Goal: Task Accomplishment & Management: Complete application form

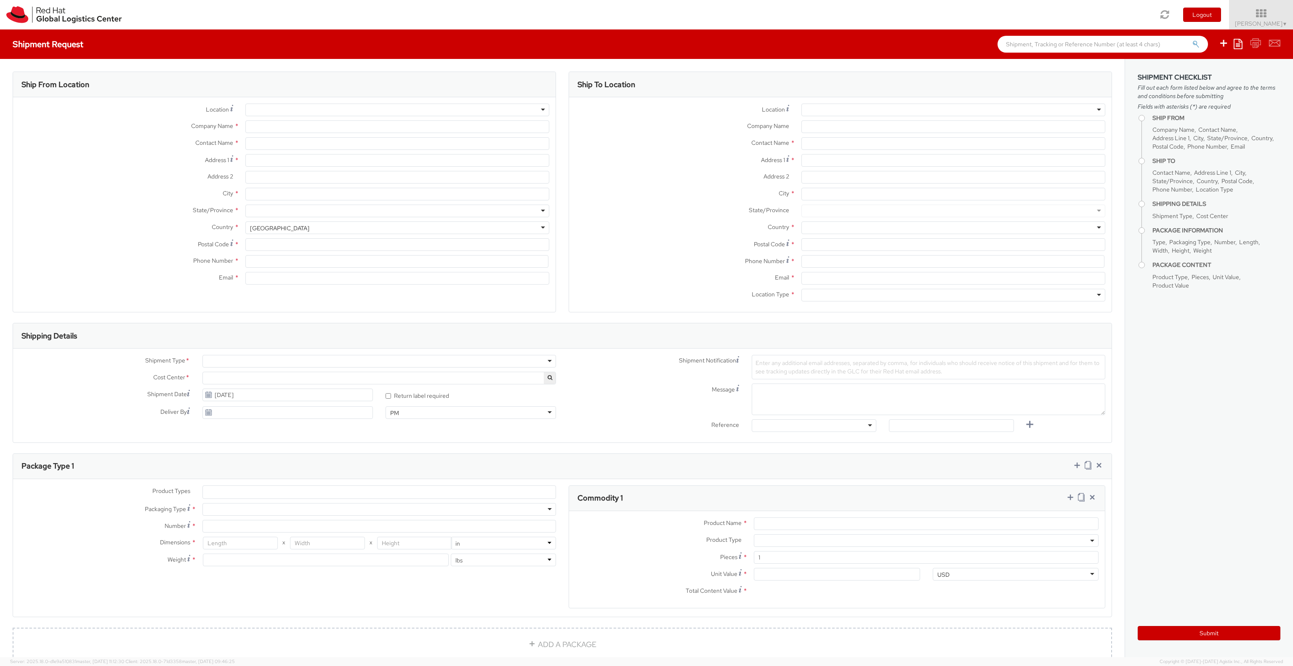
select select "141"
select select
type input "Red Hat Asia-Pacific Pty Ltd."
type input "[PERSON_NAME]"
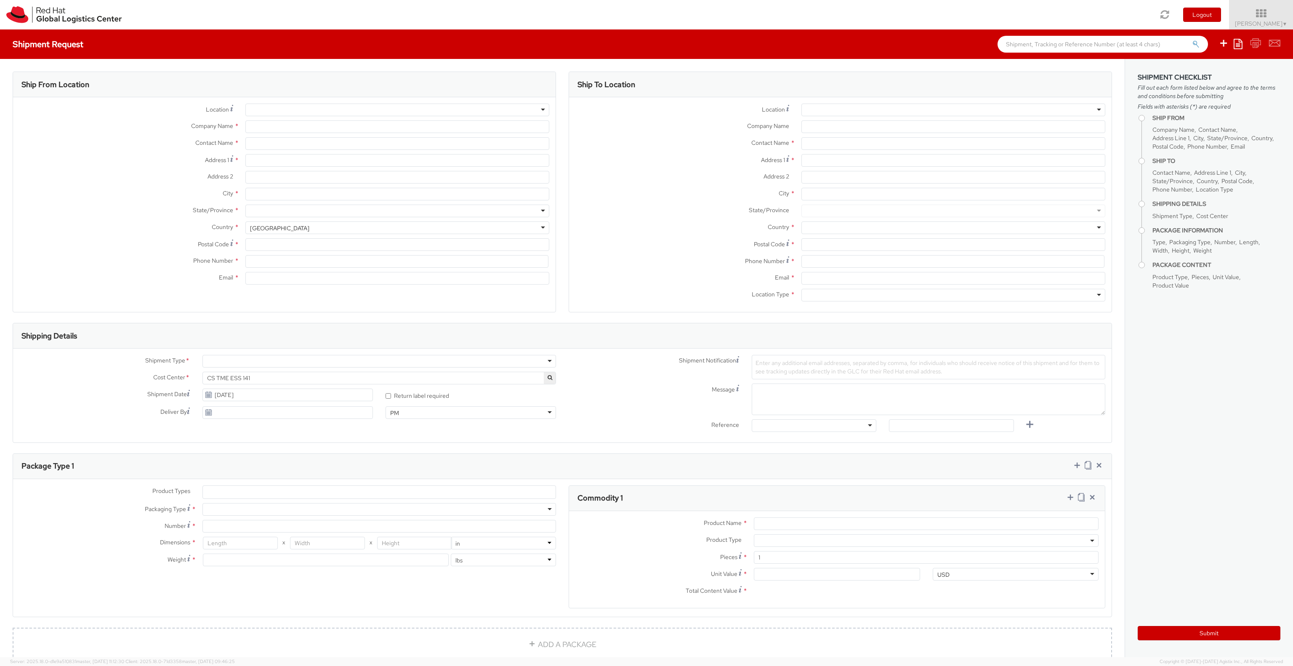
type input "[STREET_ADDRESS][PERSON_NAME]"
type input "Part Level 24"
type input "[GEOGRAPHIC_DATA]"
type input "3000"
type input "61 3 9624 8100"
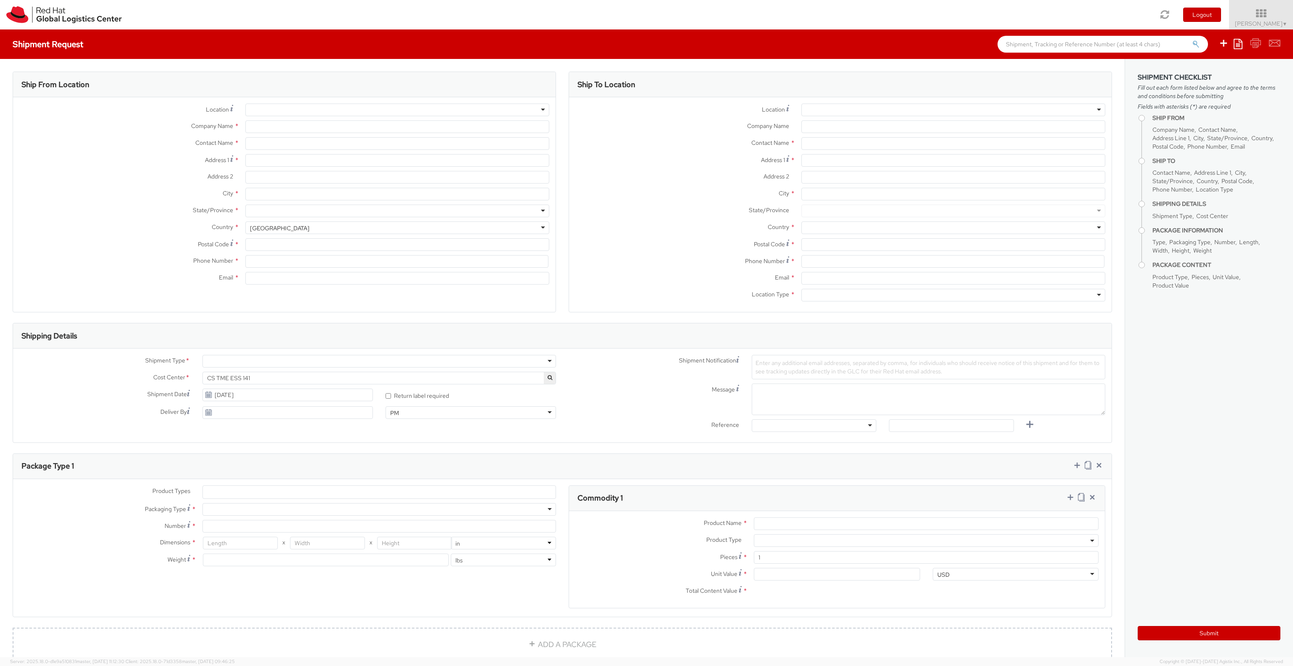
type input "[EMAIL_ADDRESS][DOMAIN_NAME]"
select select "CM"
select select "KGS"
click at [847, 107] on div at bounding box center [953, 110] width 304 height 13
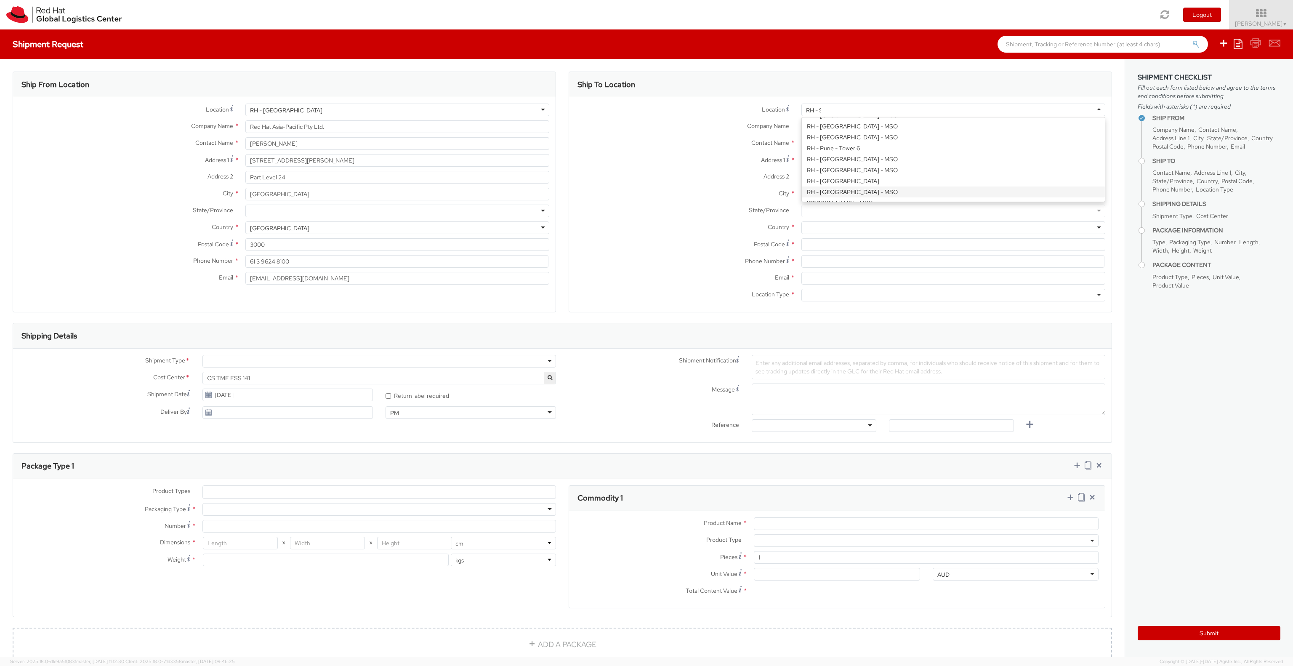
scroll to position [626, 0]
type input "[PERSON_NAME]"
type input "Red Hat Asia-Pacific Pty Ltd"
type input "Level [STREET_ADDRESS][PERSON_NAME]"
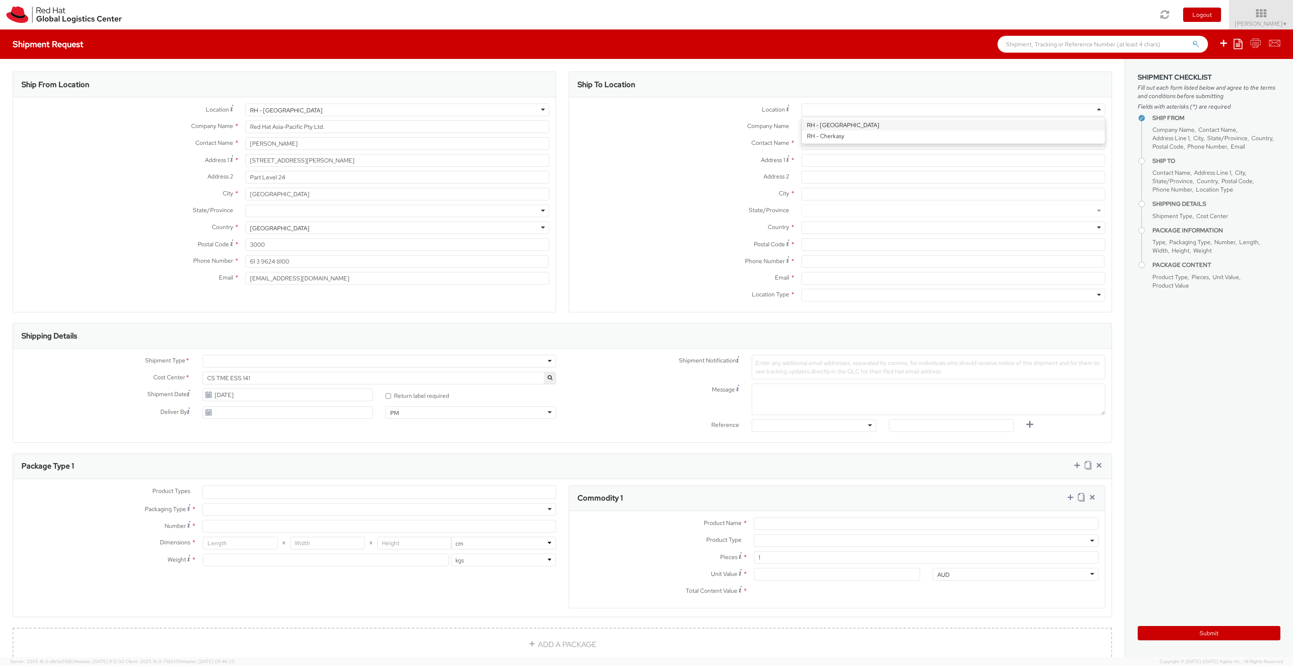
type input "[GEOGRAPHIC_DATA]"
type input "2060"
type input "[PHONE_NUMBER]"
click at [834, 125] on div "Location * RH - [GEOGRAPHIC_DATA] RH - Cherkasy Company Name * Red Hat Asia-Pac…" at bounding box center [840, 205] width 542 height 202
click at [832, 145] on input "text" at bounding box center [953, 143] width 304 height 13
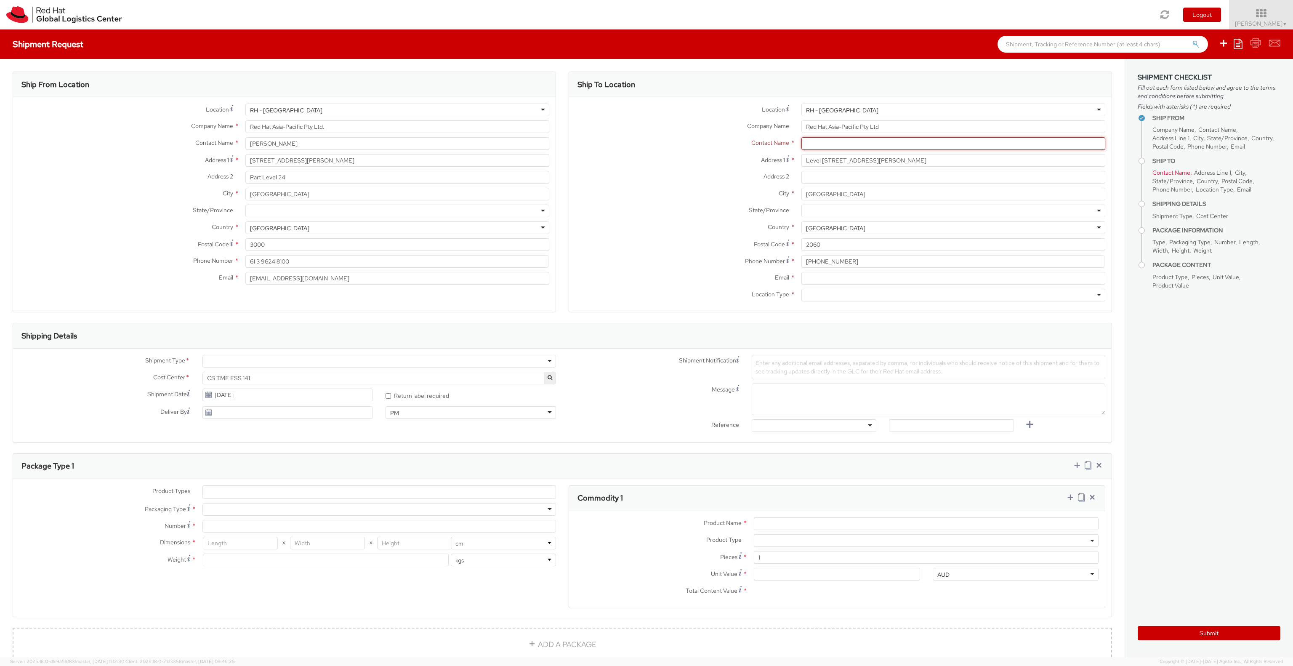
paste input "Attn: Red Hat IT - Endpoint Systems/[PERSON_NAME]"
click at [859, 159] on div "searching..." at bounding box center [953, 159] width 303 height 13
type input "Attn: Red Hat IT - Endpoint Systems/[PERSON_NAME]"
click at [845, 211] on div at bounding box center [953, 211] width 304 height 13
click at [861, 247] on div "Location * [GEOGRAPHIC_DATA] - [GEOGRAPHIC_DATA] - [GEOGRAPHIC_DATA] [GEOGRAPHI…" at bounding box center [840, 205] width 542 height 202
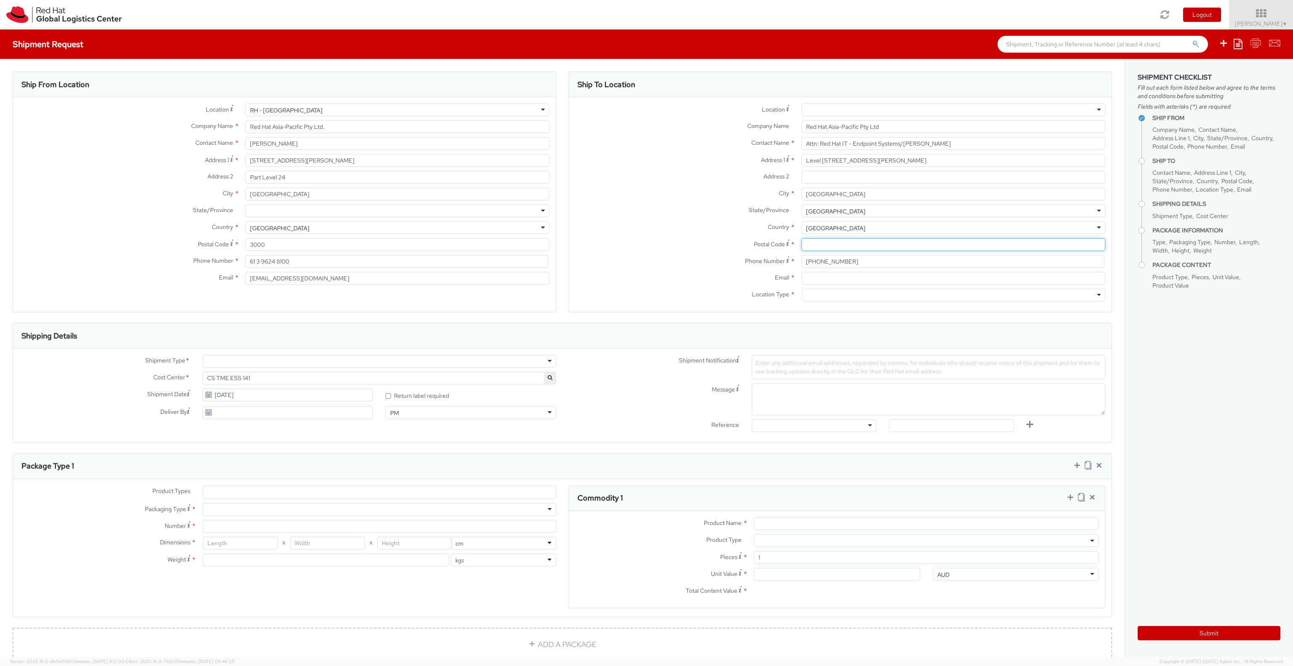
click at [818, 243] on input "Postal Code *" at bounding box center [953, 244] width 304 height 13
click at [545, 361] on div at bounding box center [379, 361] width 354 height 13
click at [516, 388] on div "Shipment Type * Batch Business Cost Center * CS TME ESS 141 CS TME ESS 141 Ship…" at bounding box center [287, 389] width 549 height 68
click at [816, 298] on div at bounding box center [953, 295] width 304 height 13
click at [821, 309] on div "Location * [GEOGRAPHIC_DATA] - [GEOGRAPHIC_DATA] - [GEOGRAPHIC_DATA] [GEOGRAPHI…" at bounding box center [840, 204] width 542 height 215
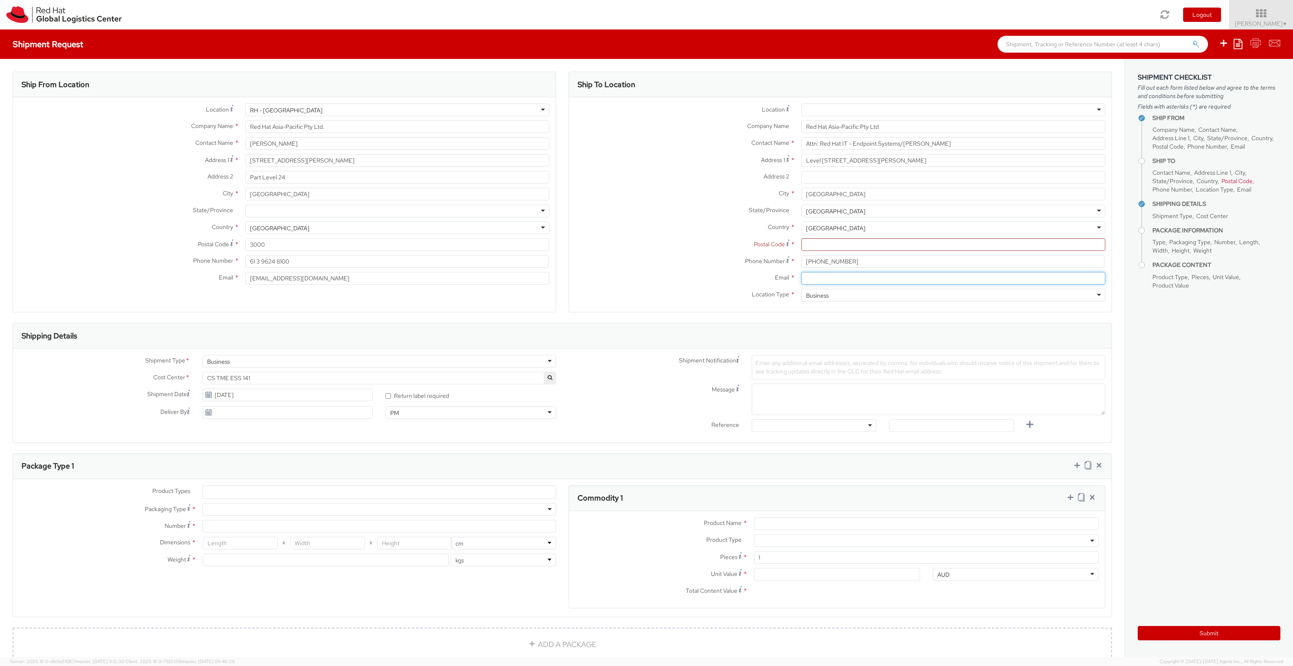
click at [816, 279] on input "Email *" at bounding box center [953, 278] width 304 height 13
type input "[EMAIL_ADDRESS][DOMAIN_NAME]"
click at [828, 249] on input "Postal Code *" at bounding box center [953, 244] width 304 height 13
type input "2060"
click at [783, 362] on span "Enter any additional email addresses, separated by comma, for individuals who s…" at bounding box center [927, 367] width 344 height 16
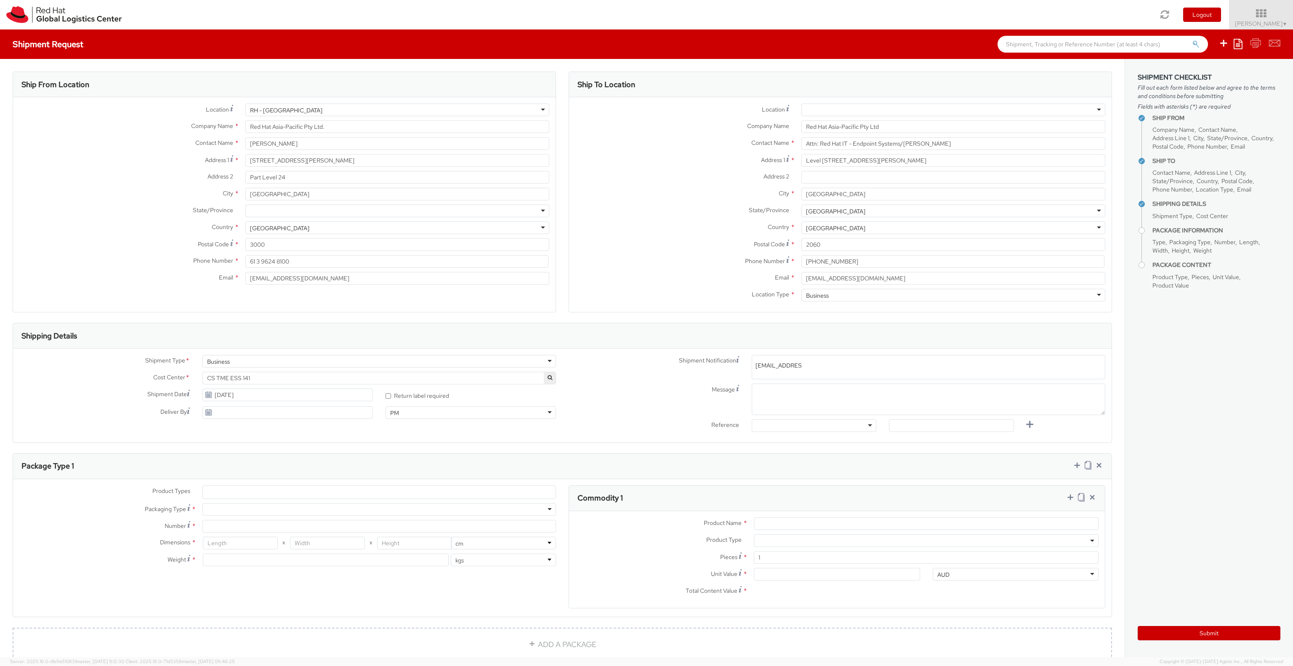
type input "[EMAIL_ADDRESS][DOMAIN_NAME]"
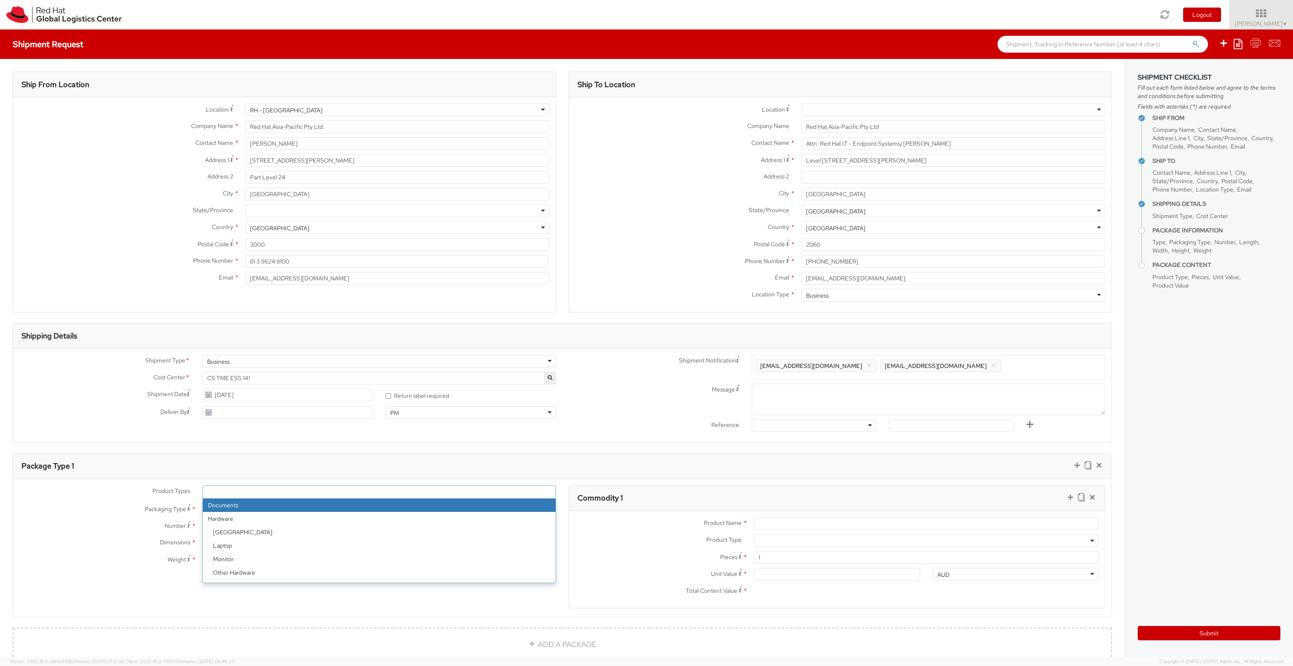
click at [232, 490] on ul at bounding box center [379, 492] width 353 height 13
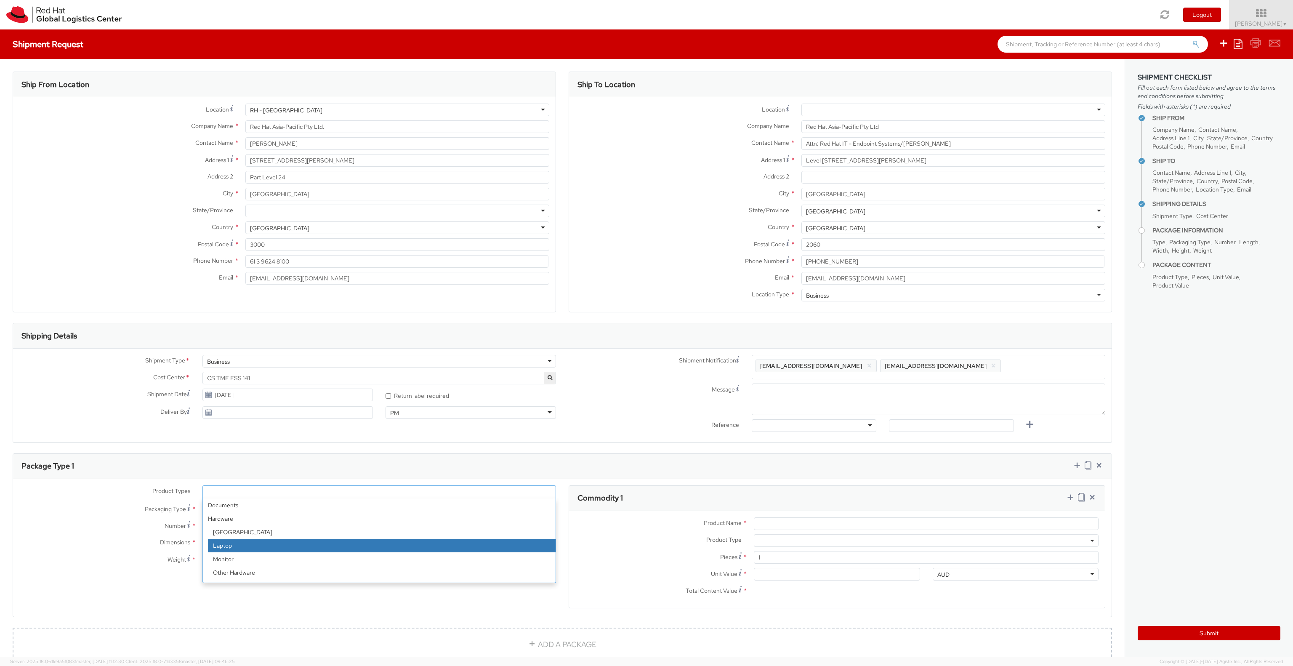
select select "LAPTOP"
click at [227, 509] on div at bounding box center [379, 509] width 354 height 13
click at [234, 532] on div "Product Types * Documents Docking Station Laptop Monitor Other Hardware Server …" at bounding box center [287, 529] width 549 height 89
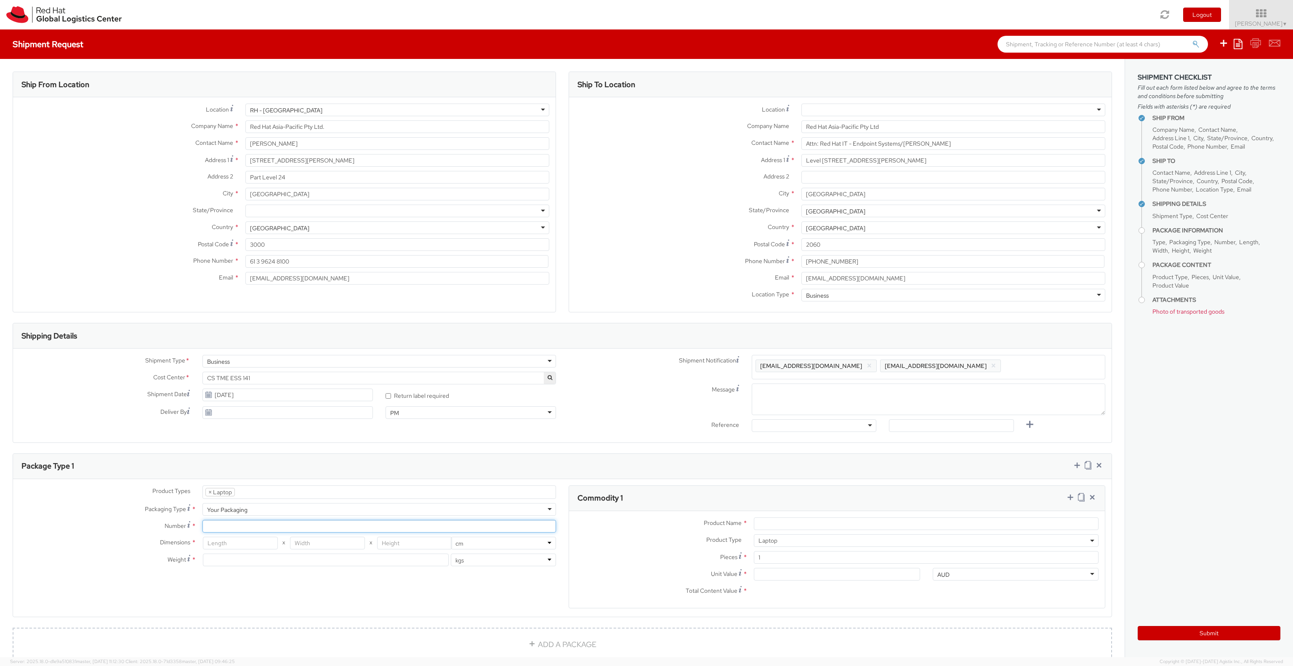
click at [218, 526] on input "Number *" at bounding box center [379, 526] width 354 height 13
type input "1"
click at [224, 545] on input "number" at bounding box center [240, 543] width 75 height 13
click at [815, 521] on input "Product Name *" at bounding box center [926, 523] width 345 height 13
click at [787, 575] on input "Unit Value *" at bounding box center [837, 574] width 166 height 13
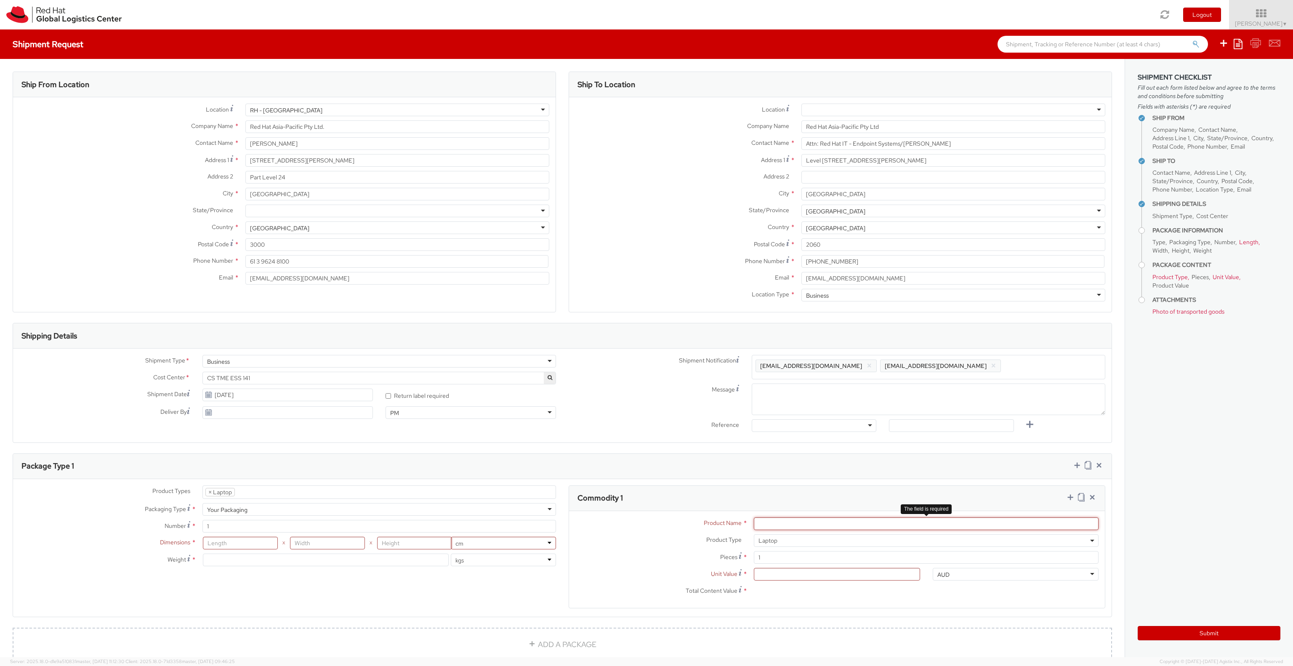
click at [772, 528] on input "Product Name *" at bounding box center [926, 523] width 345 height 13
type input "Laptop"
click at [231, 541] on input "number" at bounding box center [240, 543] width 75 height 13
type input "45"
type input "8.1"
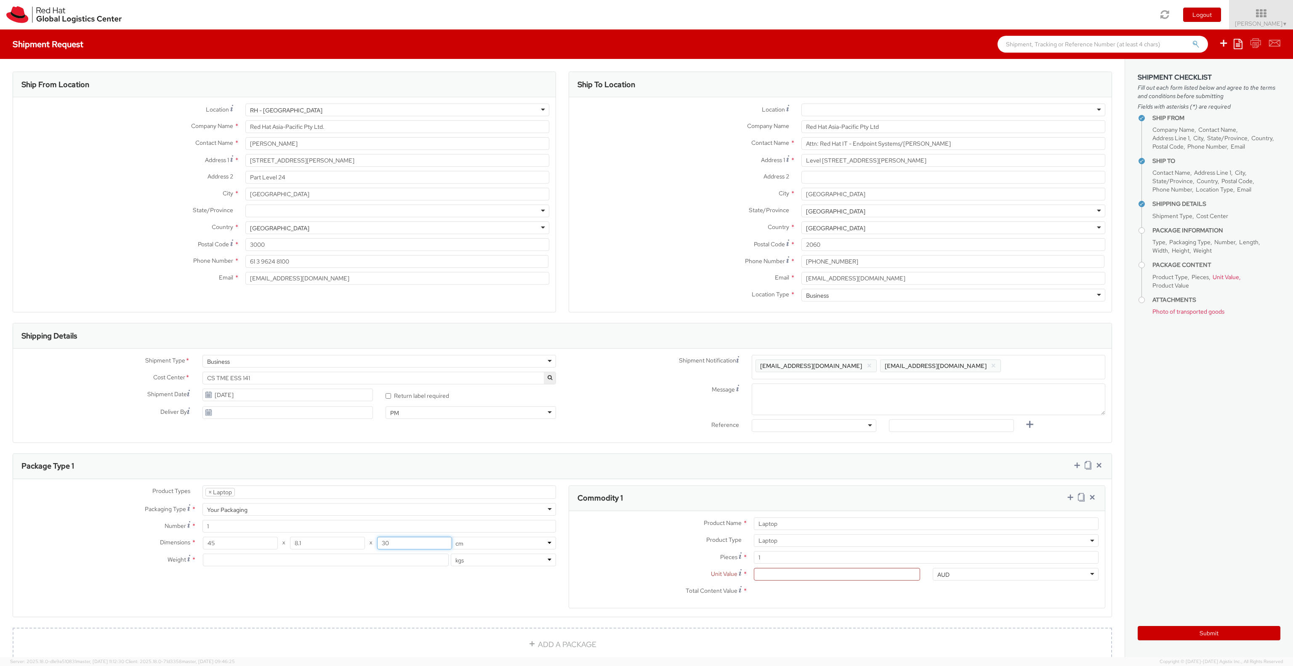
type input "30"
type input "44.6"
type input "2"
click at [838, 577] on input "Unit Value *" at bounding box center [837, 574] width 166 height 13
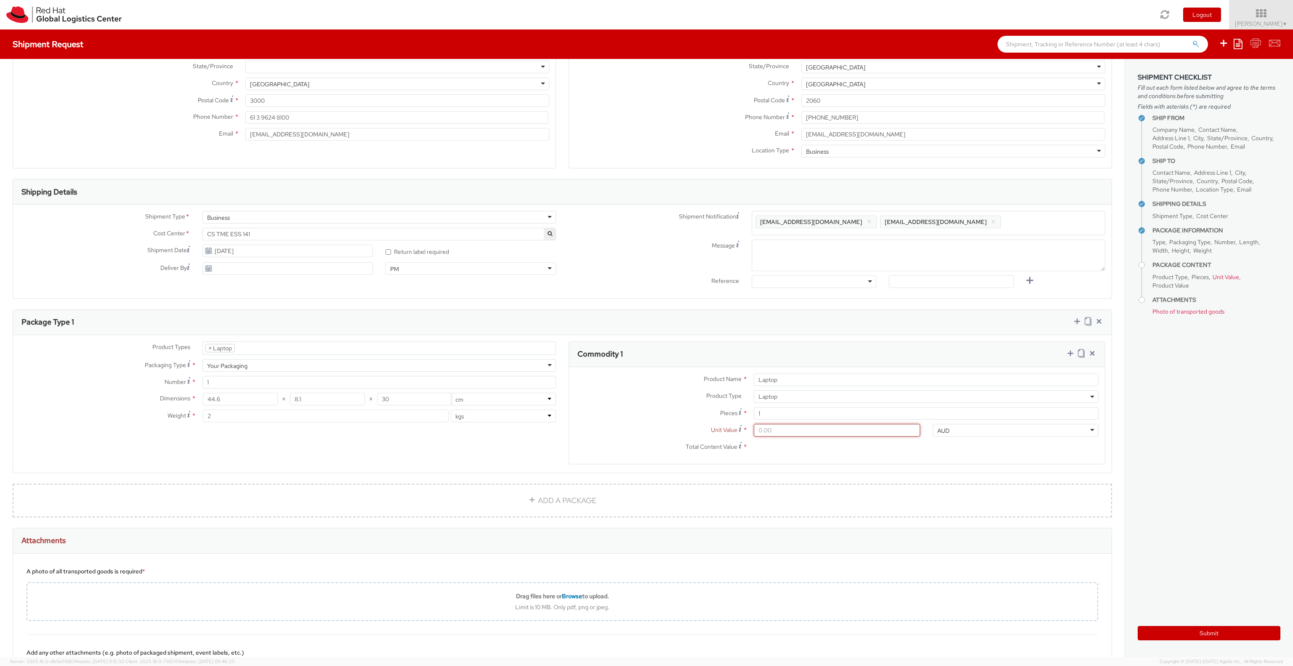
scroll to position [144, 0]
type input "1.00"
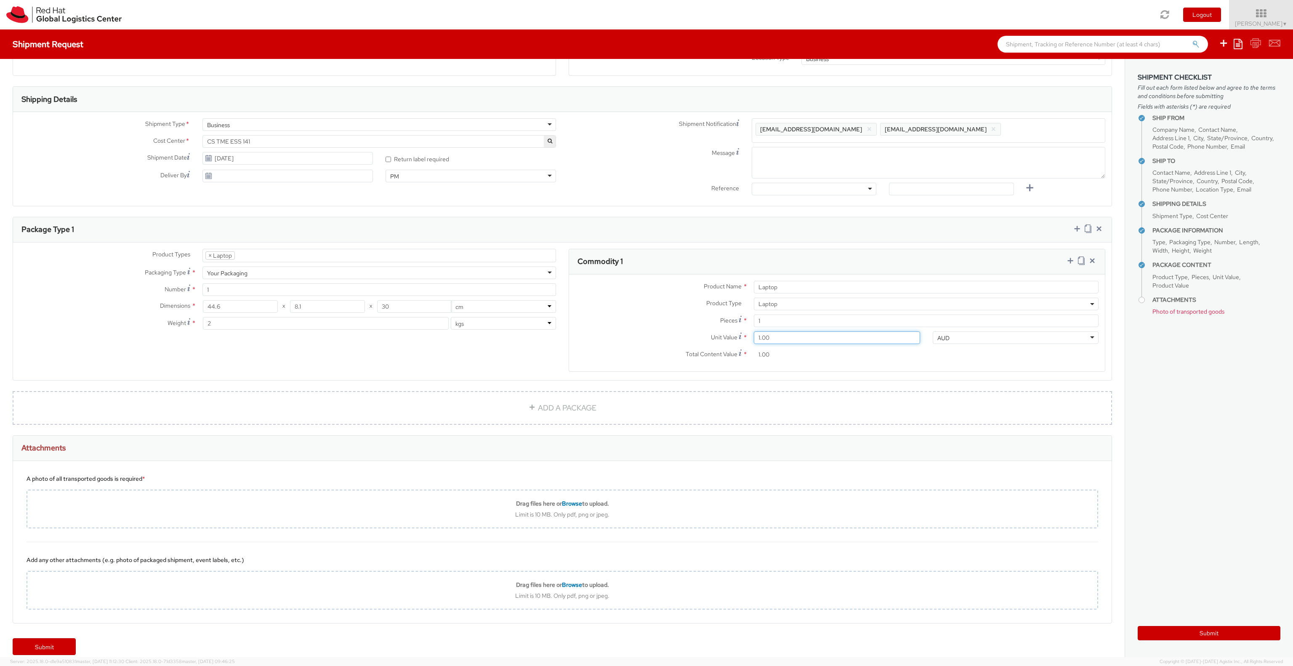
scroll to position [240, 0]
drag, startPoint x: 329, startPoint y: 301, endPoint x: 282, endPoint y: 297, distance: 46.9
click at [290, 297] on input "8.1" at bounding box center [327, 303] width 75 height 13
type input "16"
click at [369, 251] on ul "× Laptop" at bounding box center [379, 252] width 353 height 13
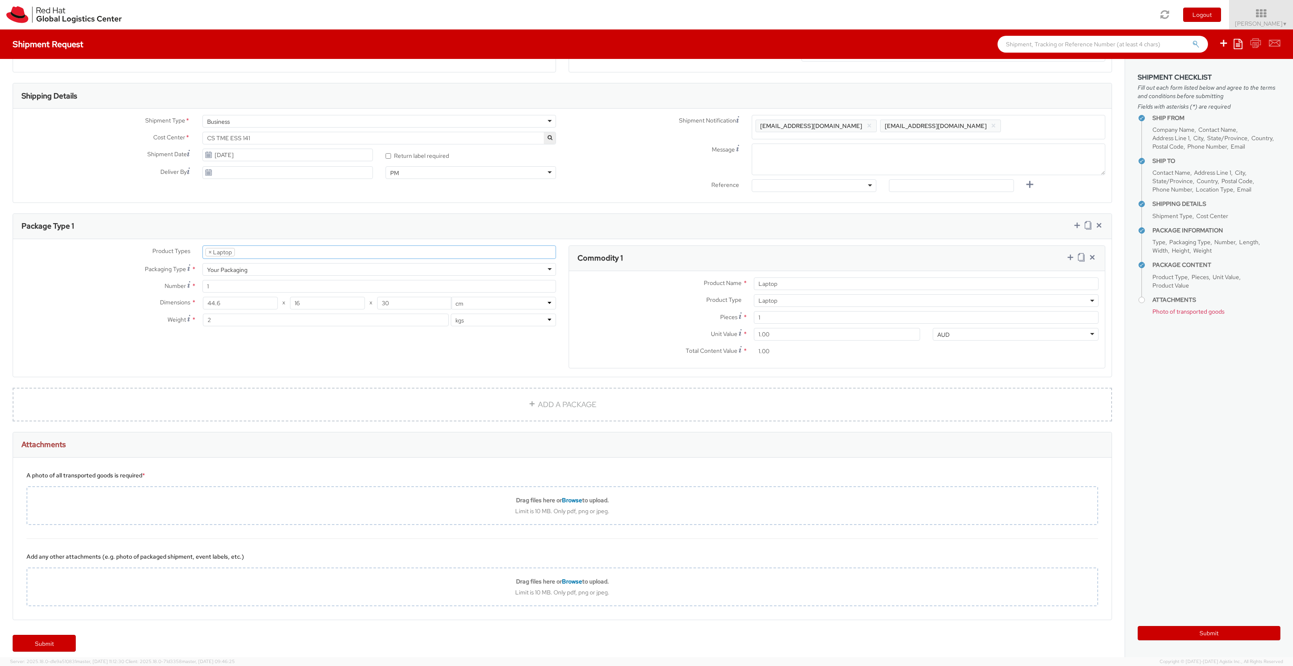
click at [367, 253] on ul "× Laptop" at bounding box center [379, 252] width 353 height 13
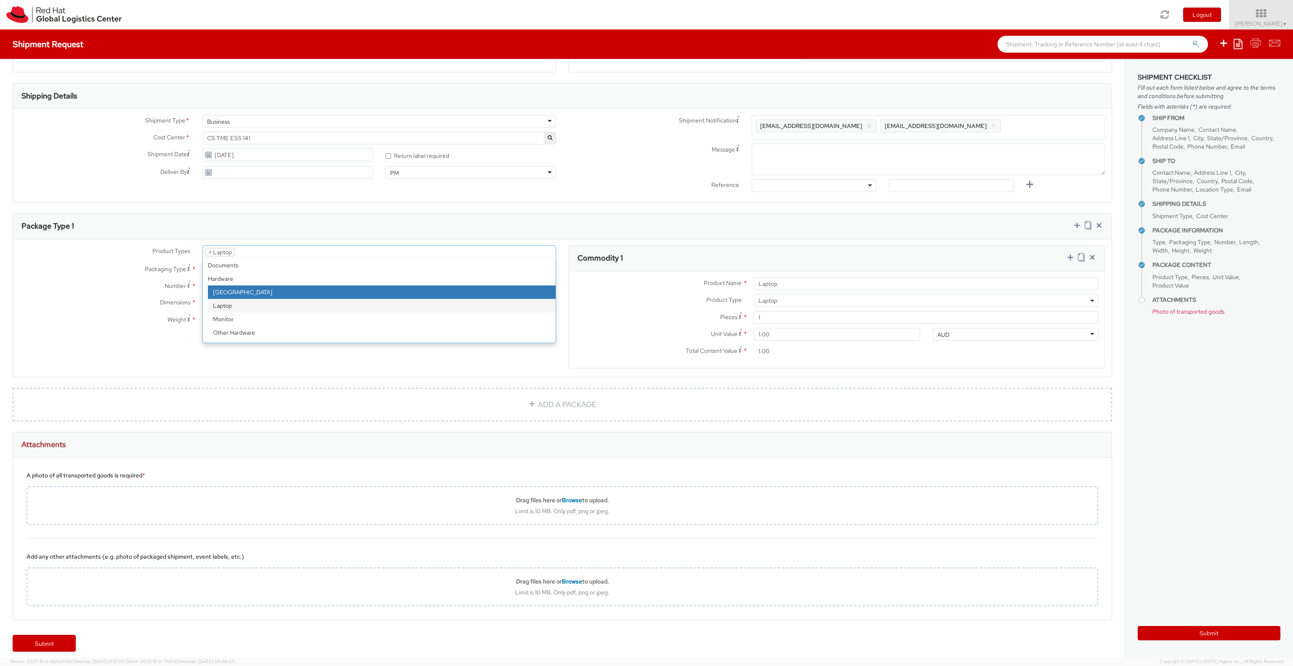
select select "DOC_STATION"
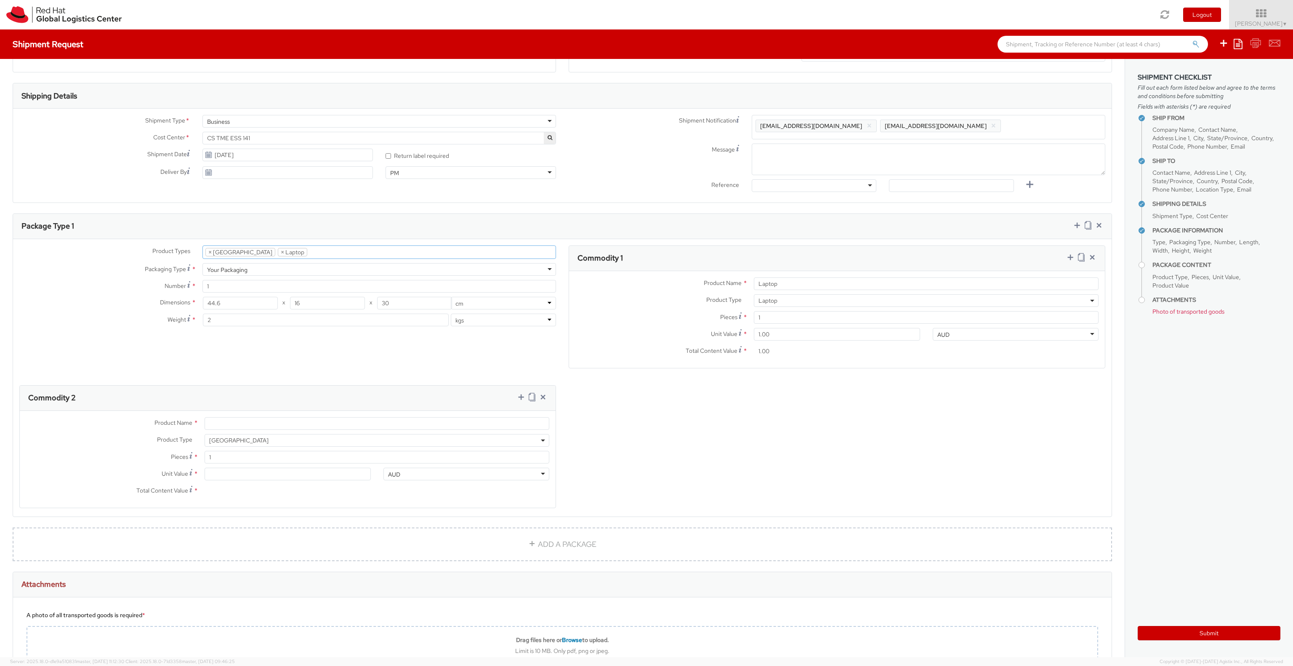
scroll to position [27, 0]
click at [246, 422] on input "Product Name *" at bounding box center [377, 423] width 345 height 13
type input "Docking station"
type input "1.00"
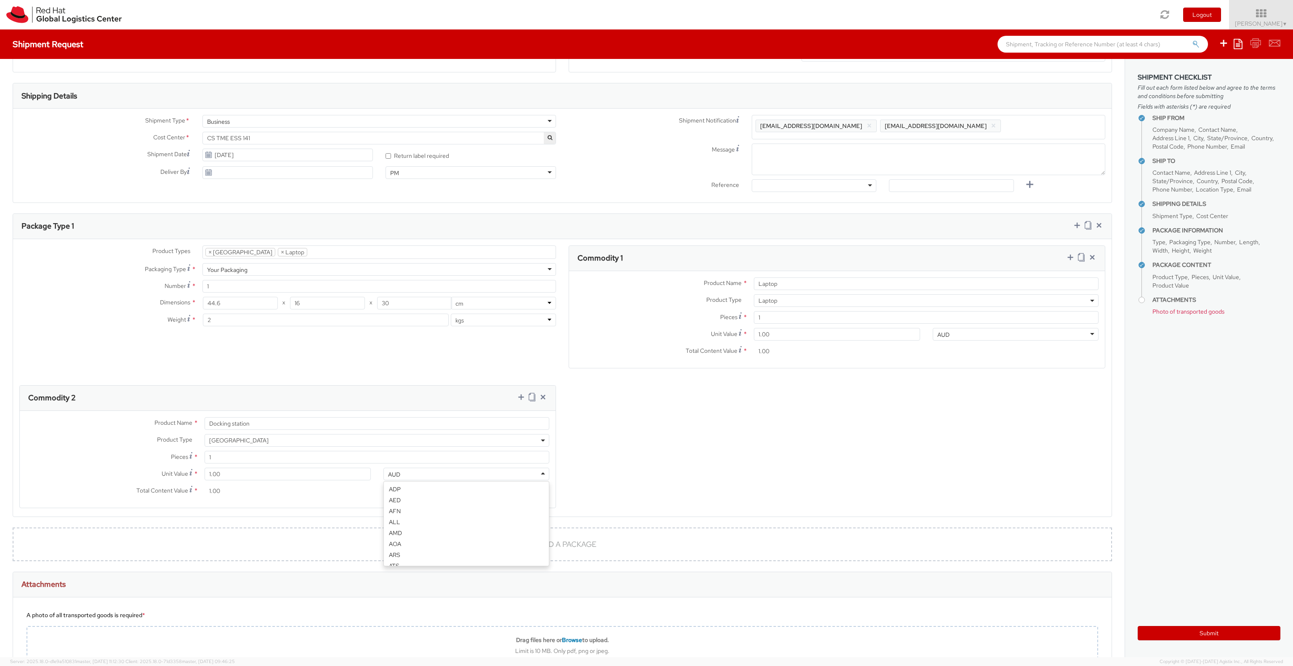
scroll to position [21, 0]
click at [863, 435] on div "Product Types * Documents Docking Station Laptop Monitor Other Hardware Server …" at bounding box center [562, 381] width 1098 height 273
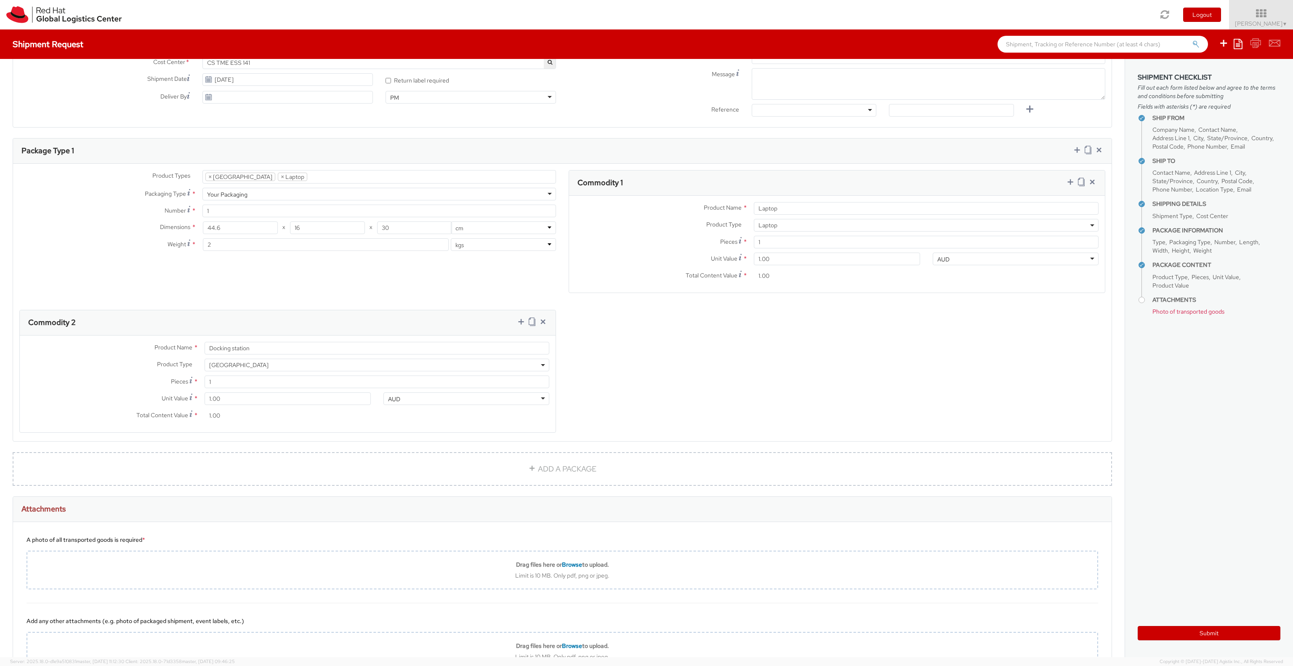
scroll to position [336, 0]
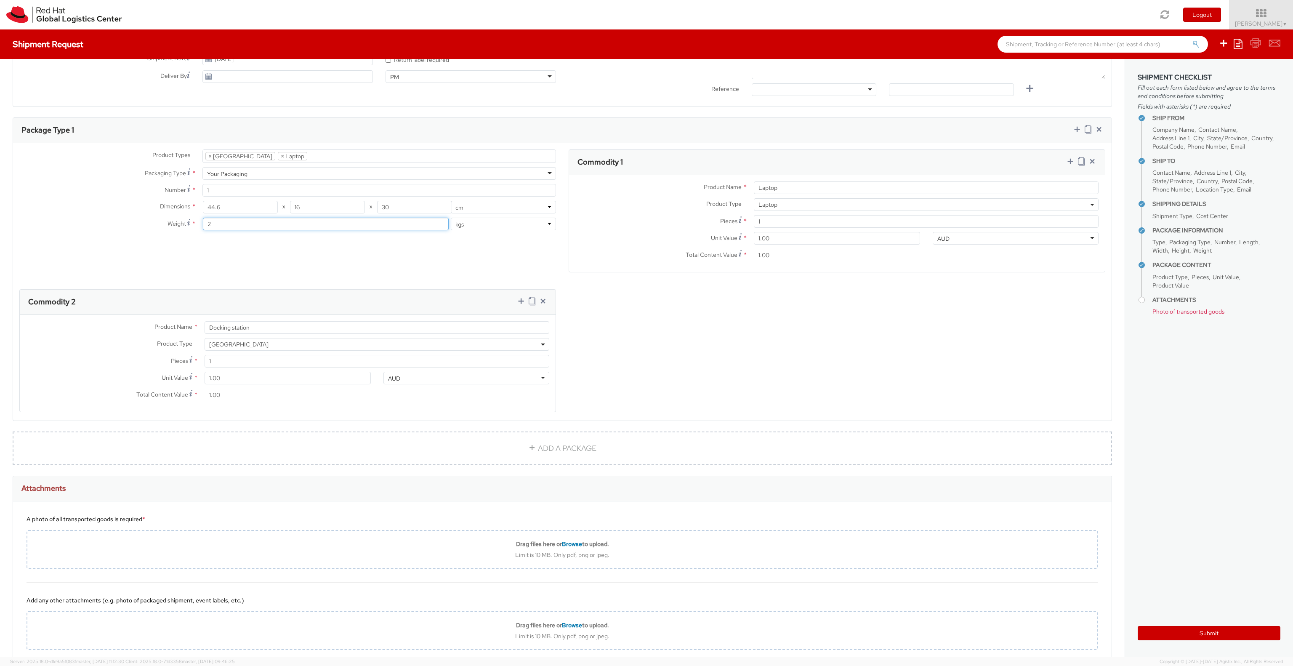
click at [295, 227] on input "2" at bounding box center [326, 224] width 246 height 13
type input "5"
click at [653, 352] on div "Product Types * Documents Docking Station Laptop Monitor Other Hardware Server …" at bounding box center [562, 285] width 1098 height 273
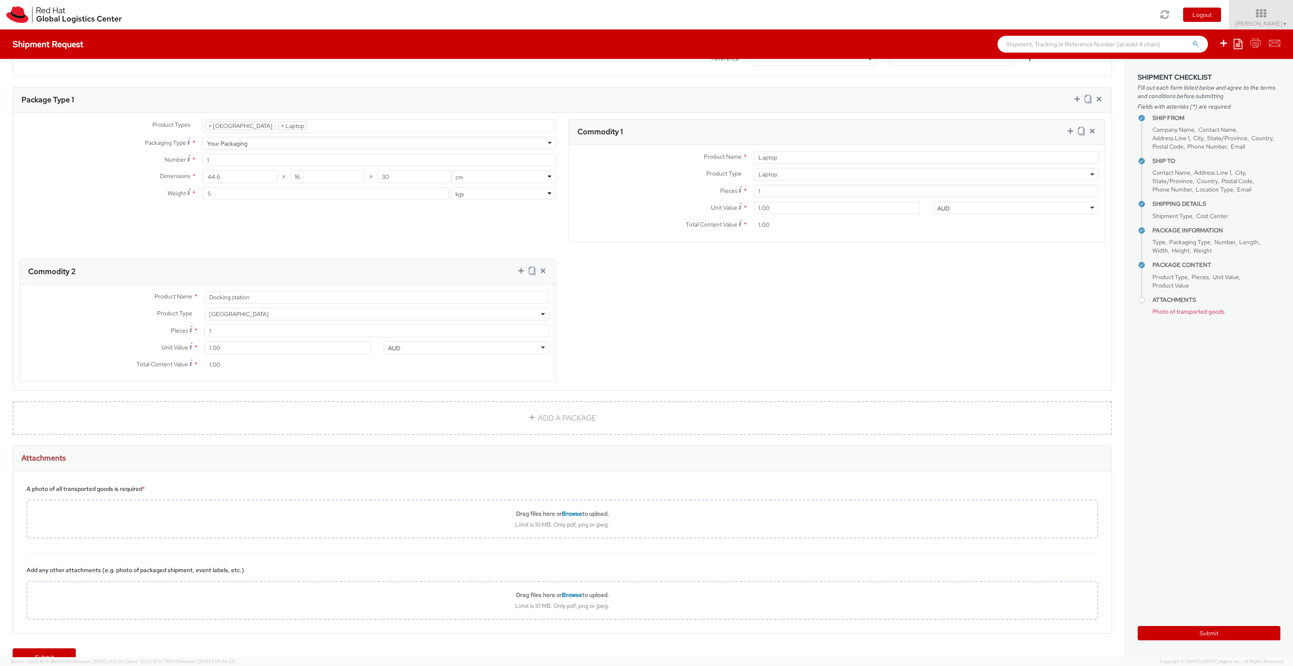
scroll to position [387, 0]
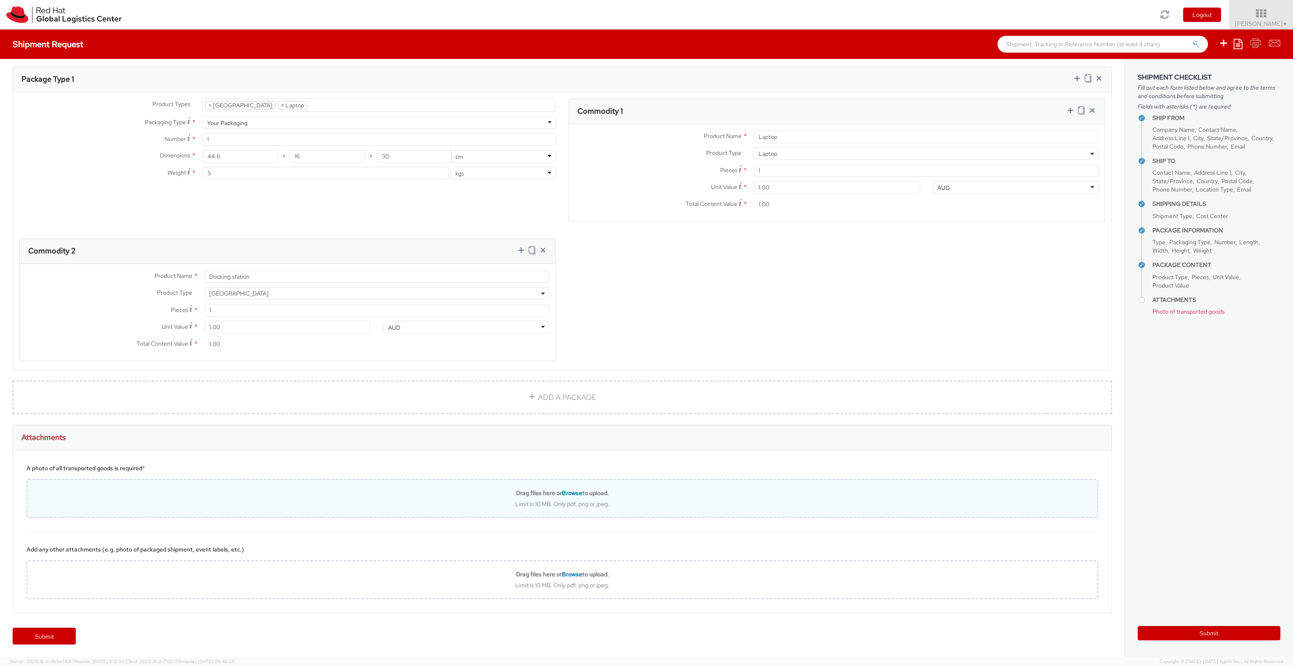
click at [567, 493] on span "Browse" at bounding box center [572, 493] width 20 height 8
type input "C:\fakepath\PXL_20250911_033853891.jpg"
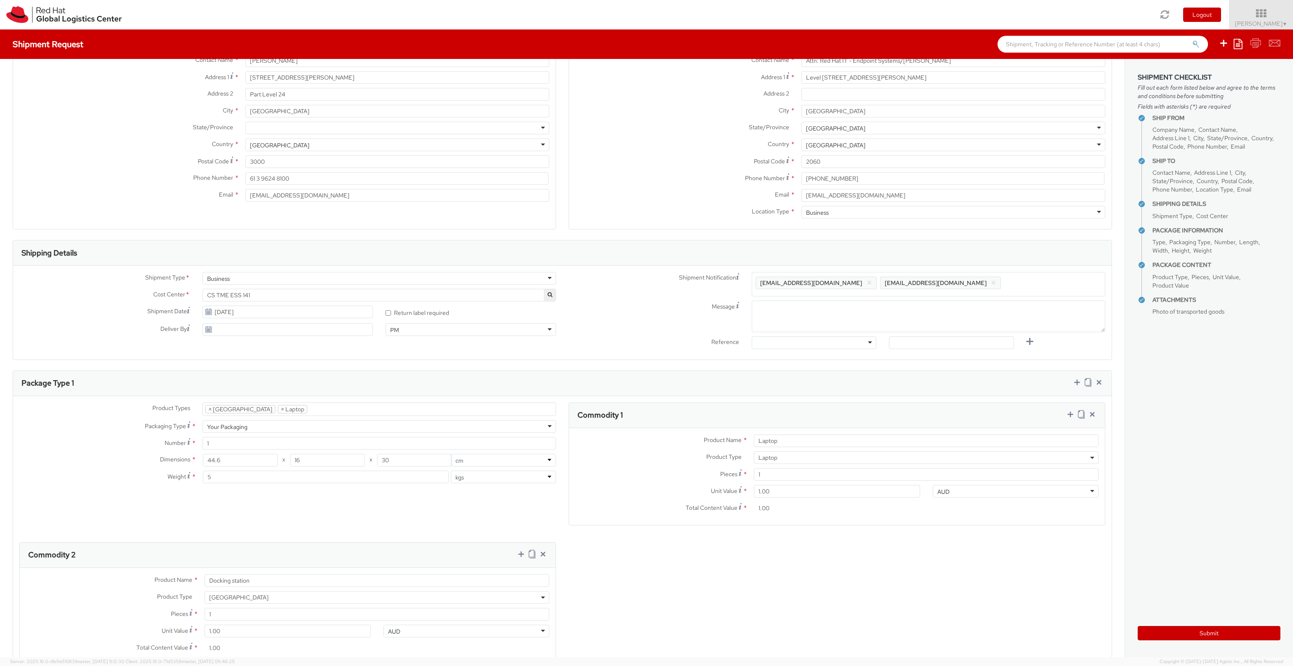
scroll to position [0, 0]
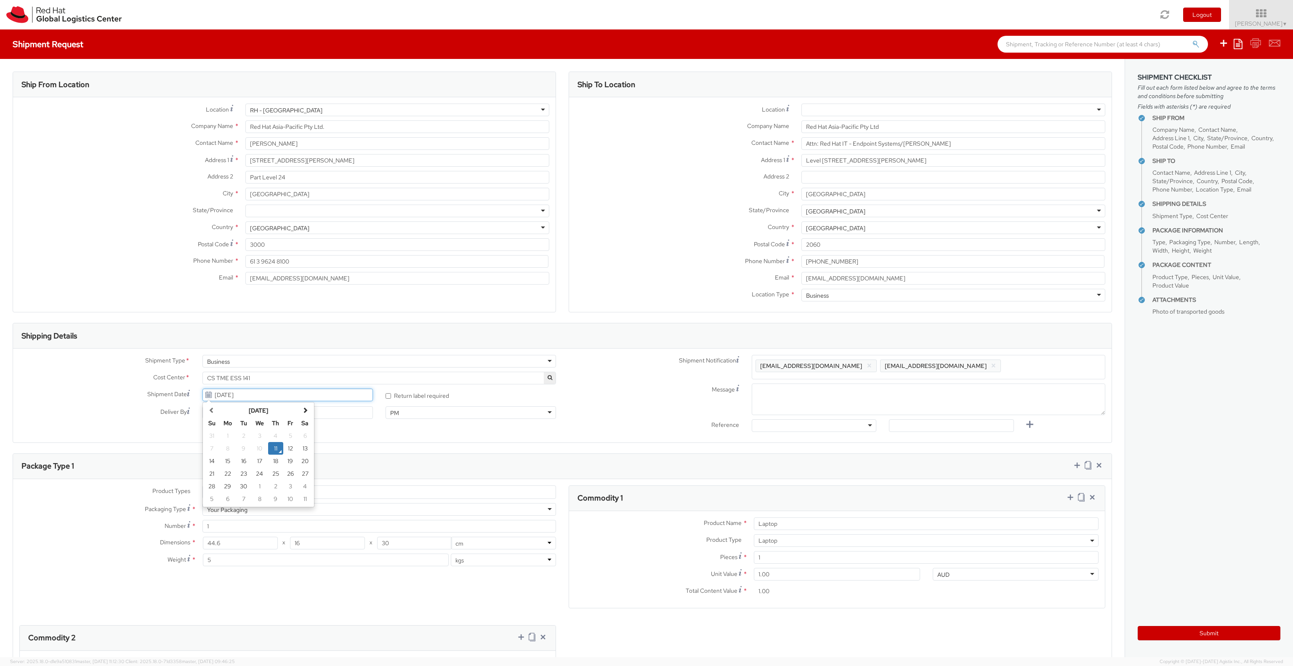
click at [225, 396] on input "[DATE]" at bounding box center [287, 394] width 170 height 13
click at [290, 448] on td "12" at bounding box center [290, 448] width 15 height 13
type input "[DATE]"
click at [1212, 635] on button "Submit" at bounding box center [1209, 633] width 143 height 14
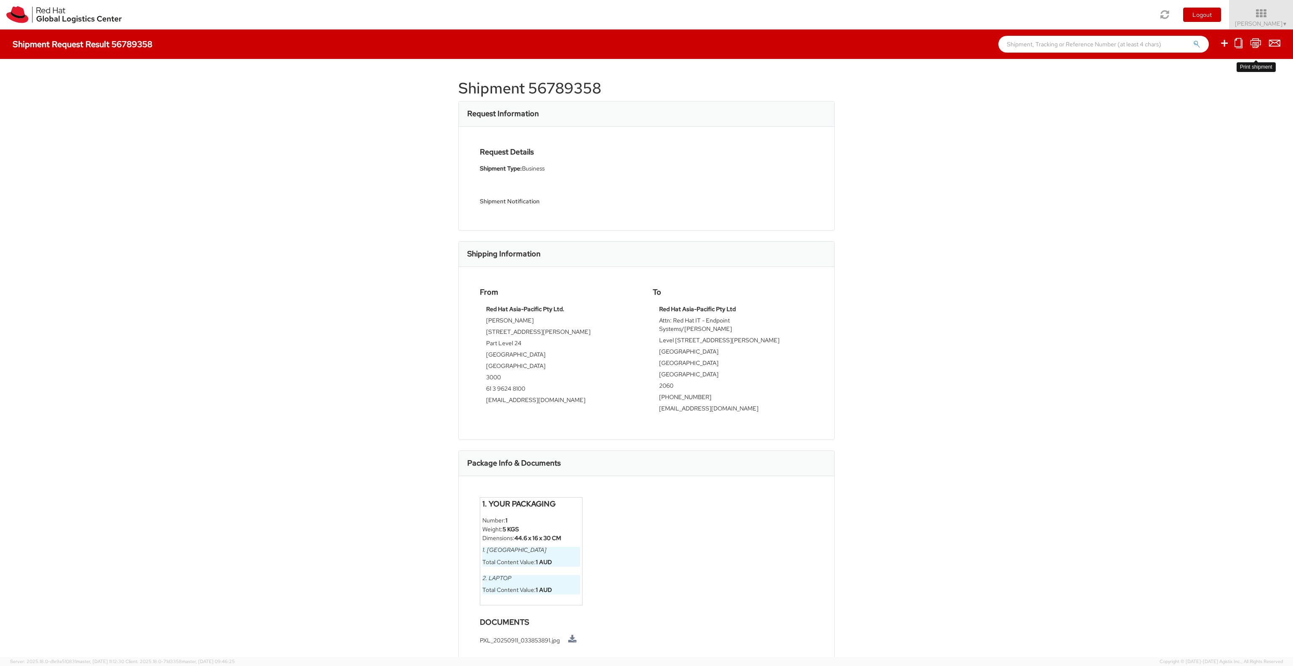
click at [1257, 45] on icon at bounding box center [1255, 43] width 11 height 11
click at [1257, 47] on icon at bounding box center [1255, 43] width 11 height 11
click at [1257, 43] on icon at bounding box center [1255, 43] width 11 height 11
click at [1279, 16] on div "× Couldn't find document for shipment 56789358" at bounding box center [1225, 19] width 126 height 29
click at [1271, 21] on span "[PERSON_NAME] ▼" at bounding box center [1261, 24] width 53 height 8
